Goal: Task Accomplishment & Management: Use online tool/utility

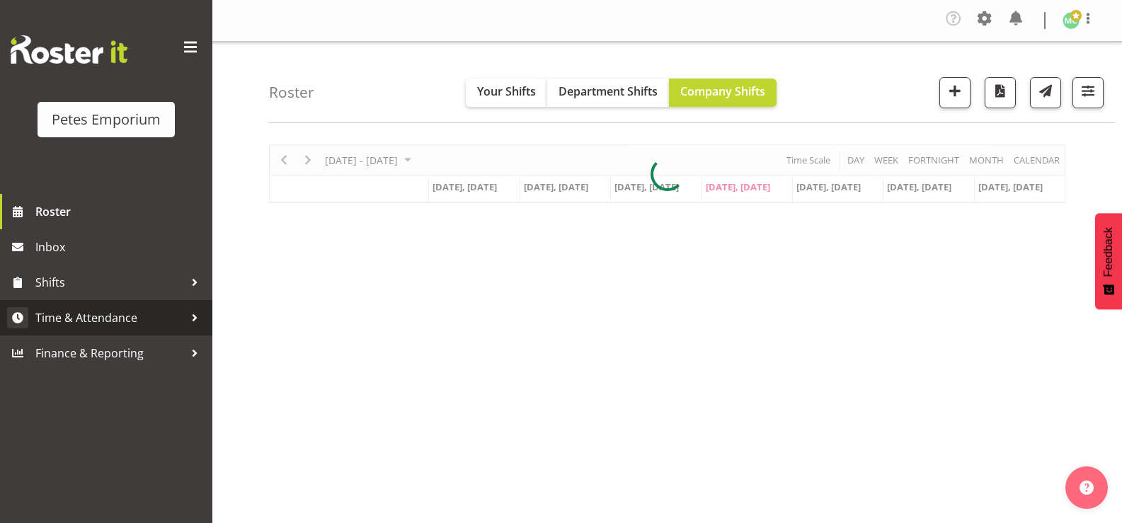
click at [158, 323] on span "Time & Attendance" at bounding box center [109, 317] width 149 height 21
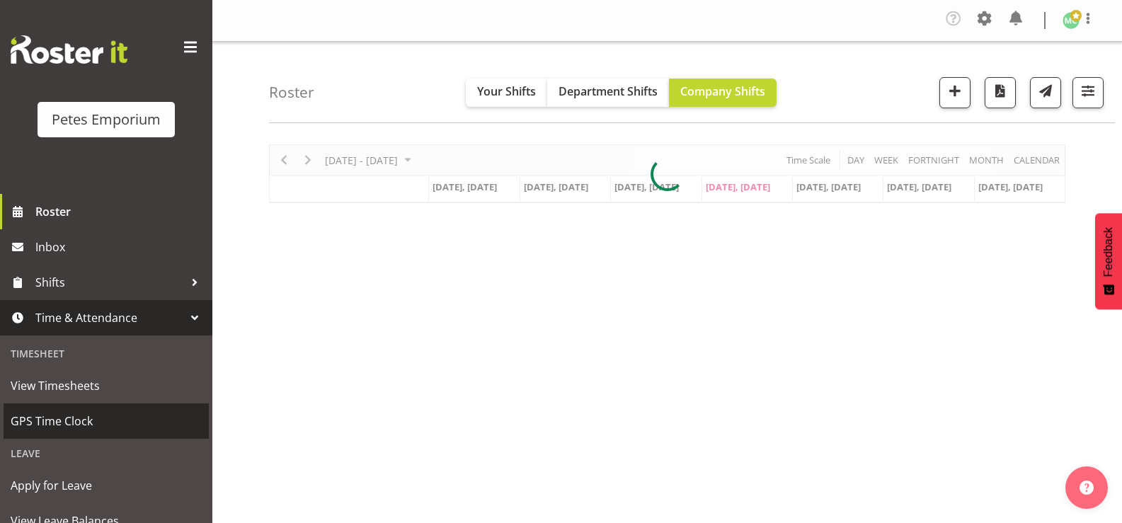
click at [94, 425] on span "GPS Time Clock" at bounding box center [106, 421] width 191 height 21
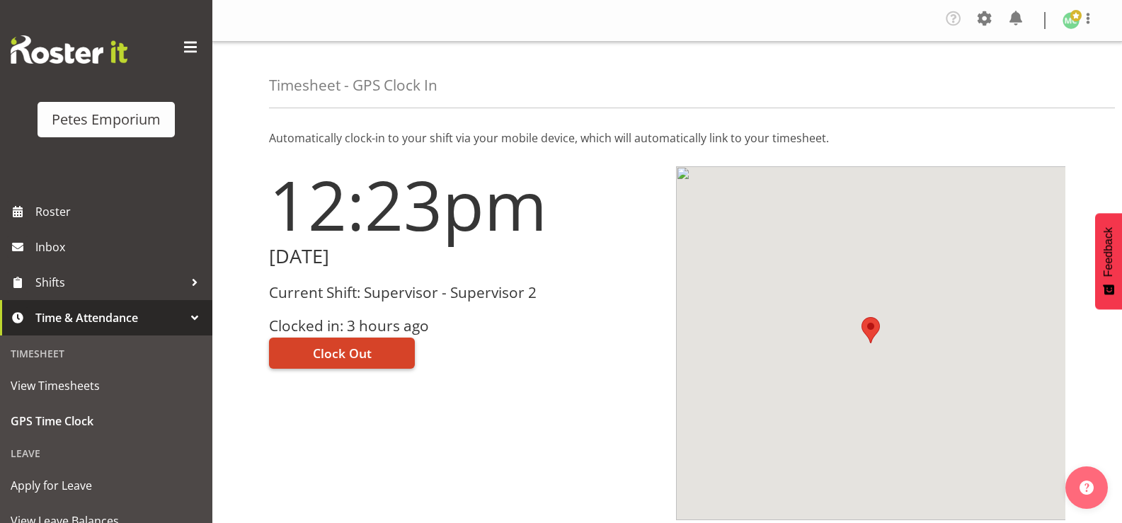
click at [380, 355] on button "Clock Out" at bounding box center [342, 353] width 146 height 31
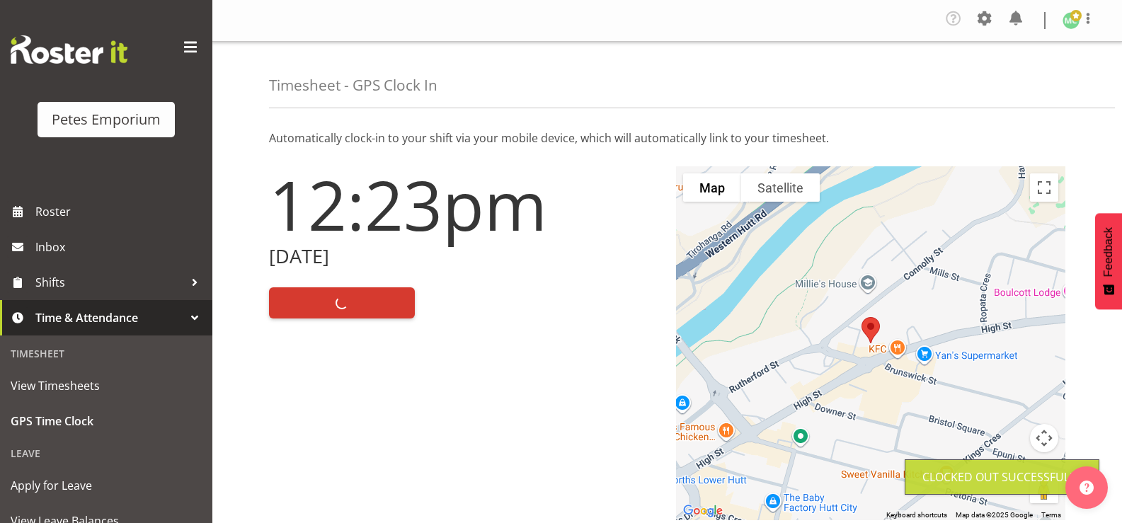
click at [1079, 28] on figure at bounding box center [1071, 20] width 17 height 17
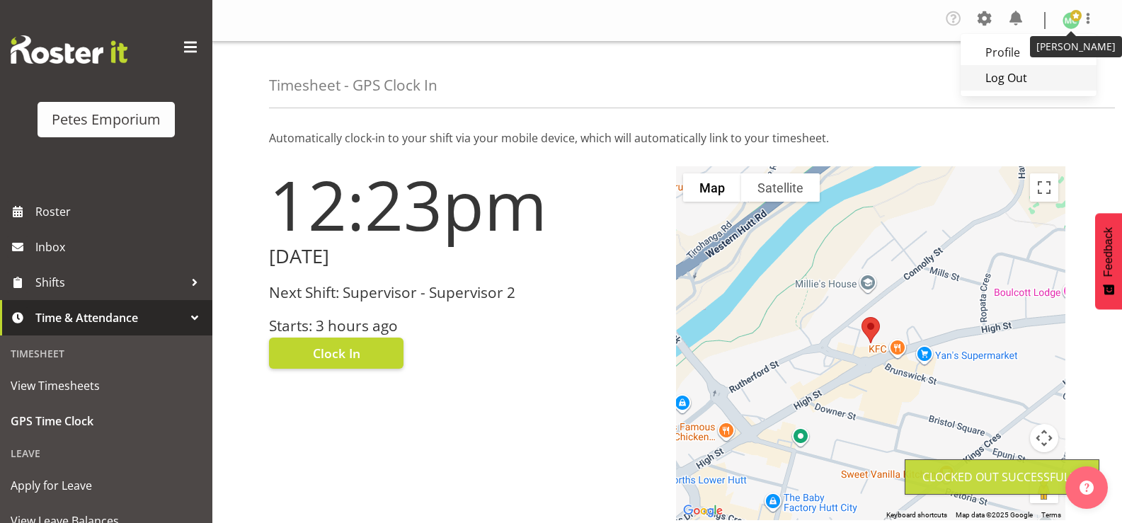
click at [1039, 84] on link "Log Out" at bounding box center [1029, 77] width 136 height 25
